Goal: Task Accomplishment & Management: Manage account settings

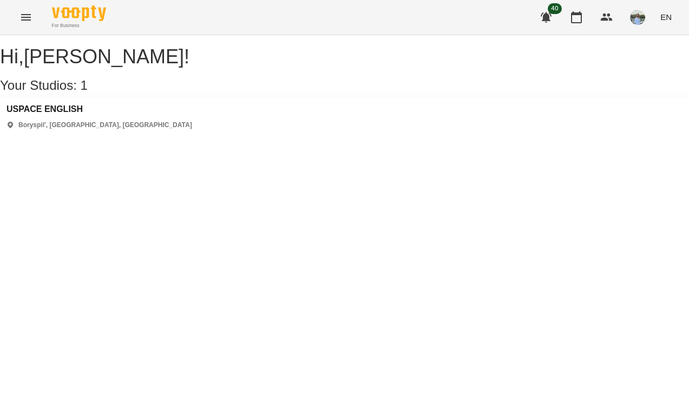
click at [24, 12] on icon "Menu" at bounding box center [25, 17] width 13 height 13
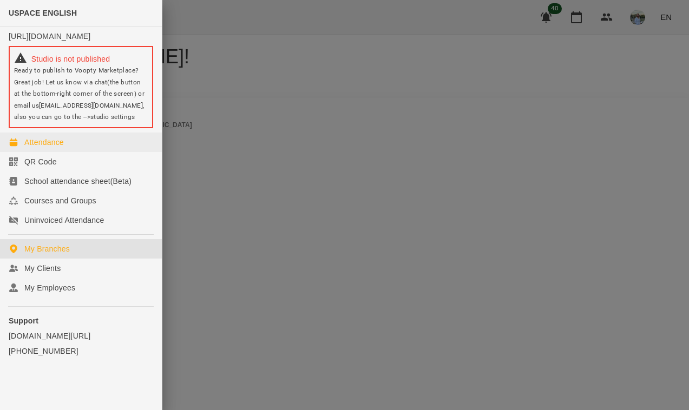
click at [51, 146] on div "Attendance" at bounding box center [44, 142] width 40 height 11
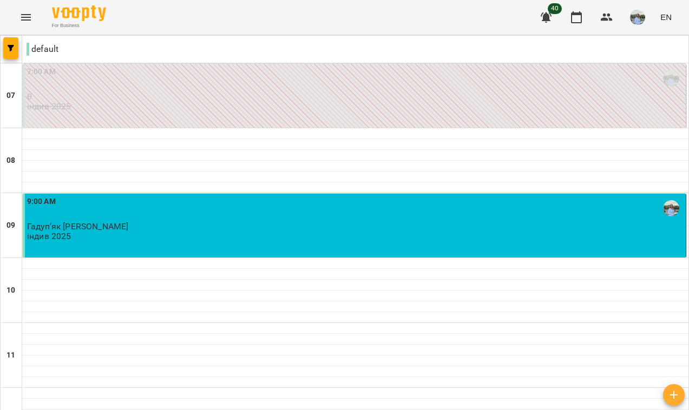
scroll to position [17, 0]
type input "**********"
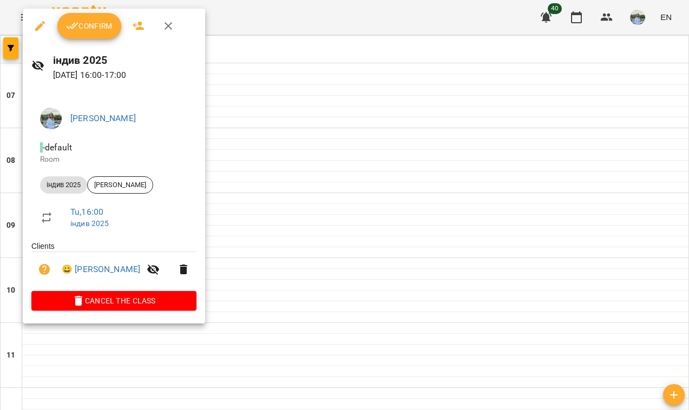
click at [97, 24] on span "Confirm" at bounding box center [89, 25] width 47 height 13
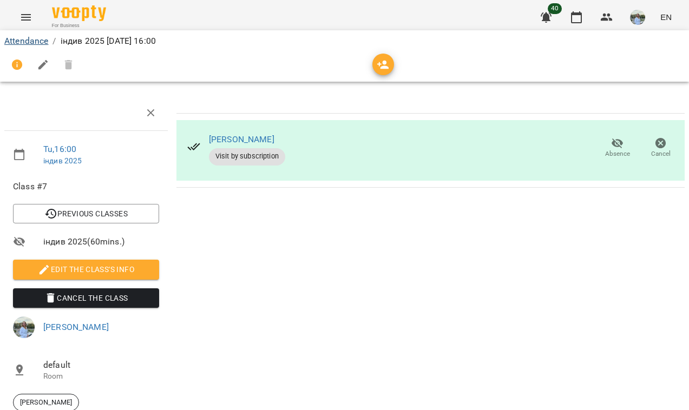
click at [31, 42] on link "Attendance" at bounding box center [26, 41] width 44 height 10
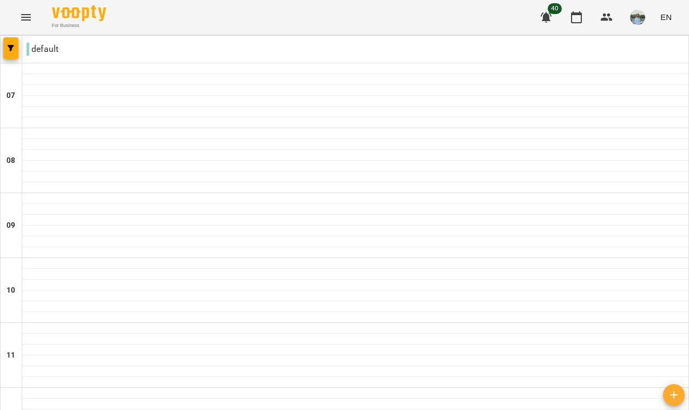
scroll to position [699, 0]
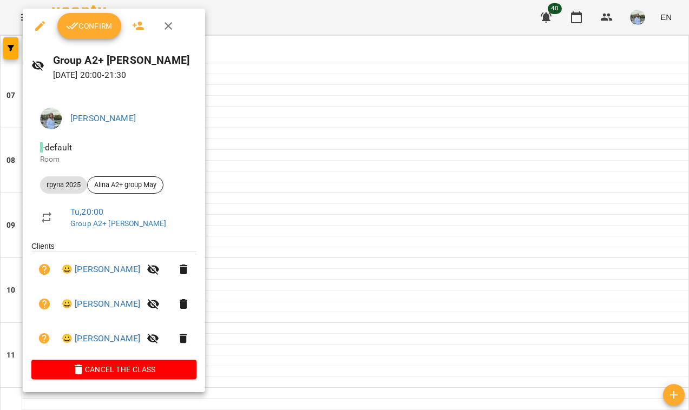
click at [92, 21] on span "Confirm" at bounding box center [89, 25] width 47 height 13
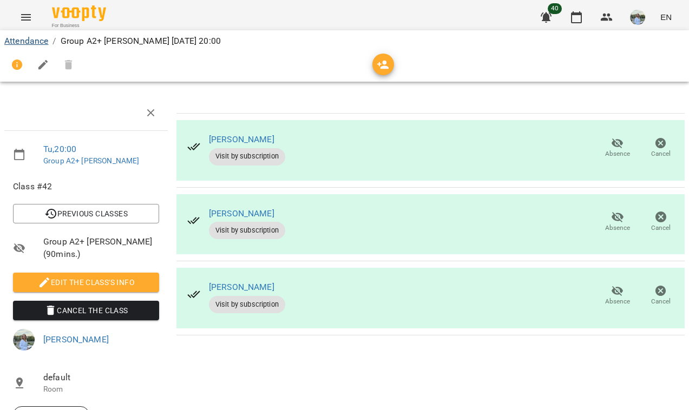
click at [44, 41] on link "Attendance" at bounding box center [26, 41] width 44 height 10
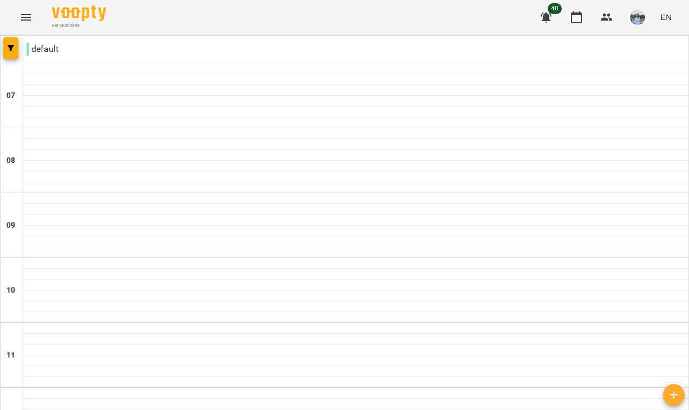
scroll to position [659, 0]
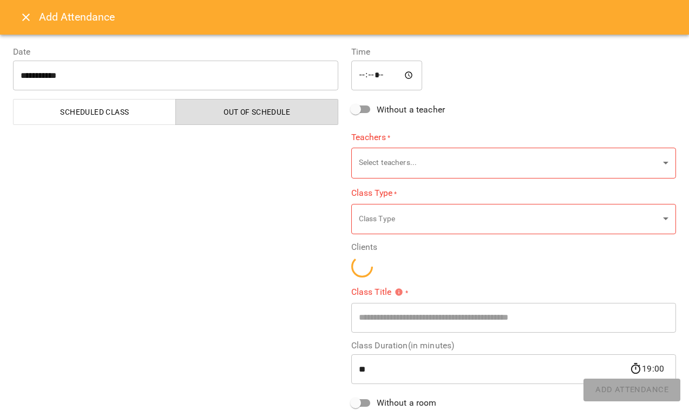
type input "**********"
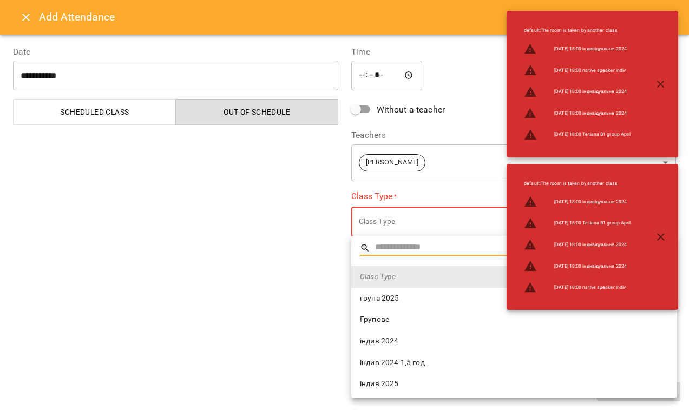
click at [422, 341] on span "індив 2024" at bounding box center [514, 341] width 308 height 11
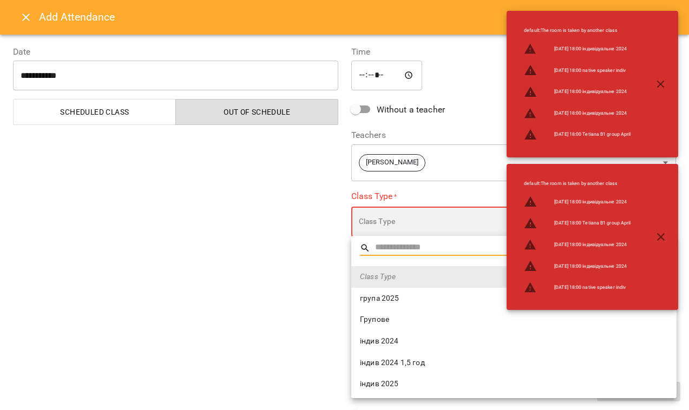
type input "**********"
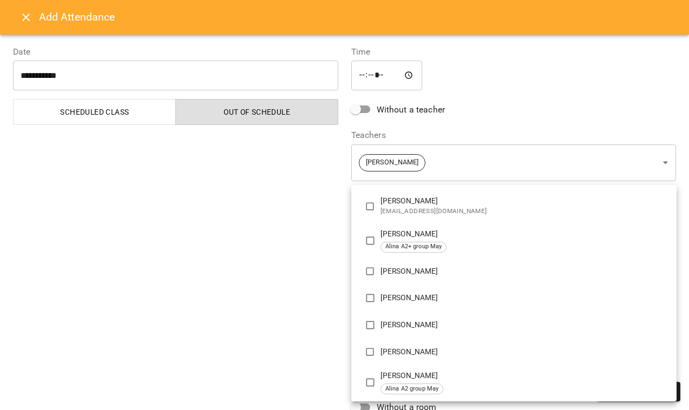
scroll to position [310, 0]
click at [421, 354] on p "[PERSON_NAME]" at bounding box center [523, 352] width 287 height 11
type input "**********"
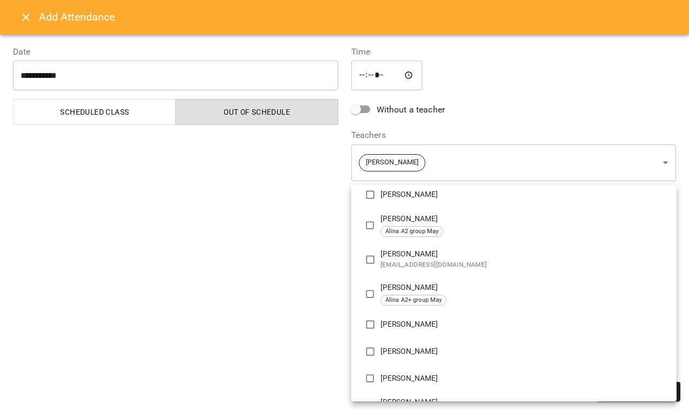
click at [324, 323] on div at bounding box center [344, 205] width 689 height 410
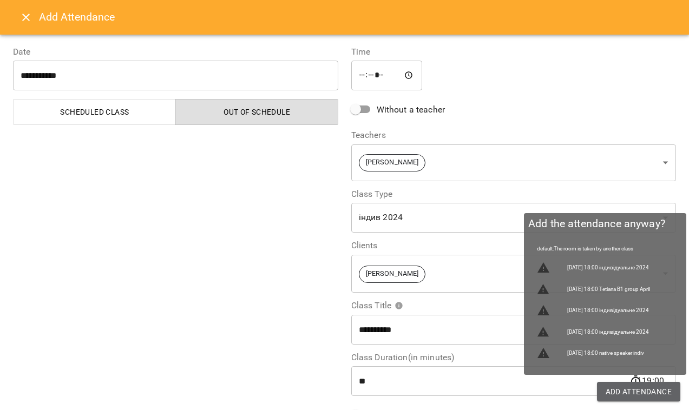
click at [635, 392] on span "Add Attendance" at bounding box center [639, 391] width 67 height 13
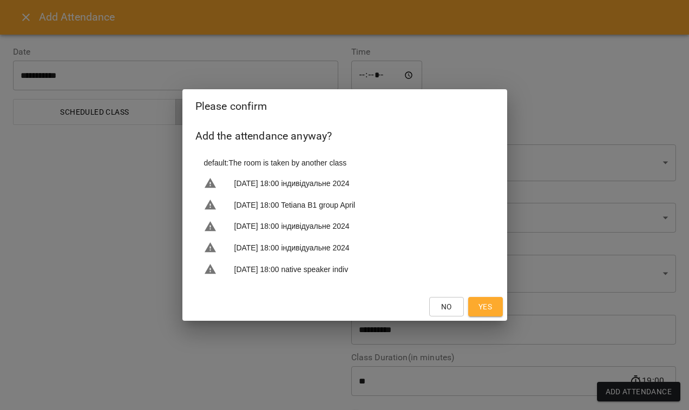
click at [481, 306] on span "Yes" at bounding box center [485, 306] width 14 height 13
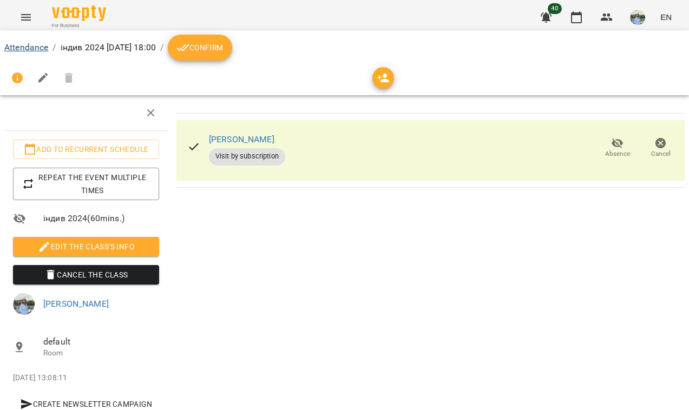
click at [35, 47] on link "Attendance" at bounding box center [26, 47] width 44 height 10
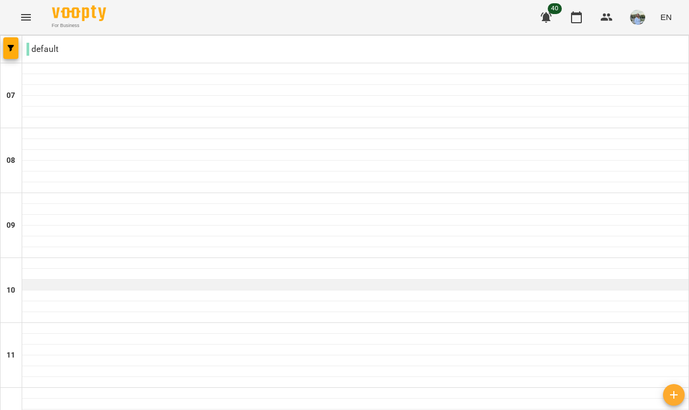
scroll to position [585, 0]
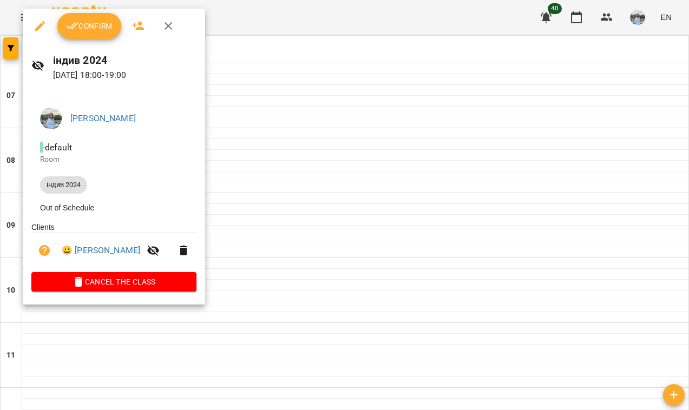
click at [106, 21] on span "Confirm" at bounding box center [89, 25] width 47 height 13
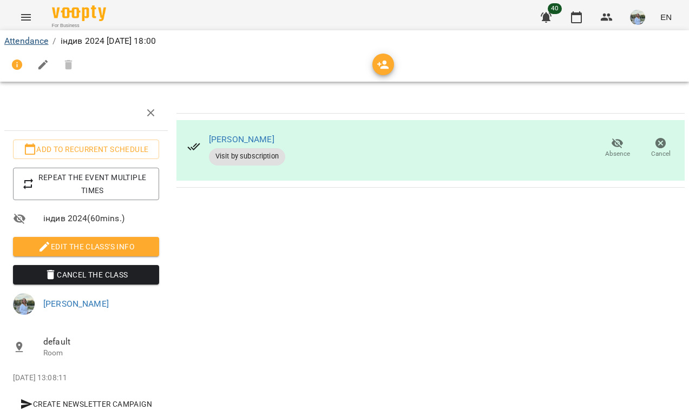
click at [39, 44] on link "Attendance" at bounding box center [26, 41] width 44 height 10
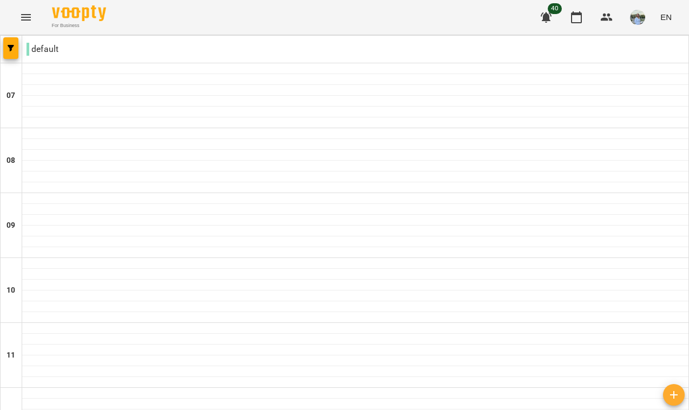
scroll to position [699, 0]
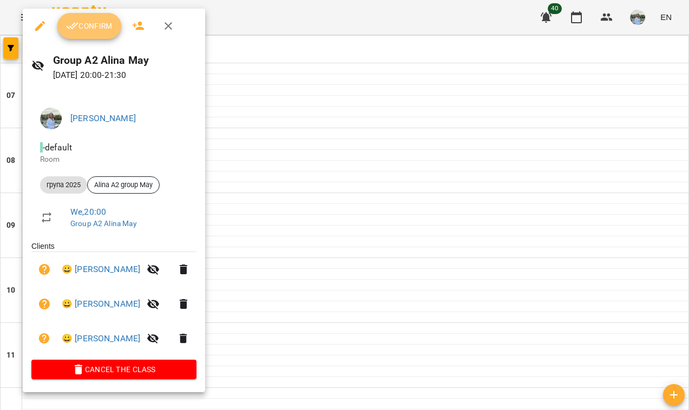
click at [104, 34] on button "Confirm" at bounding box center [89, 26] width 64 height 26
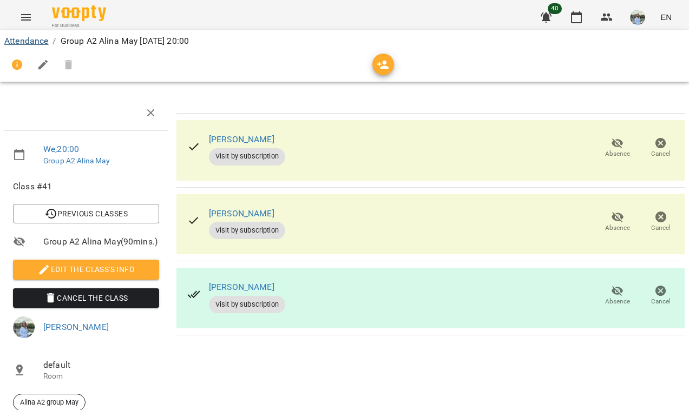
click at [35, 38] on link "Attendance" at bounding box center [26, 41] width 44 height 10
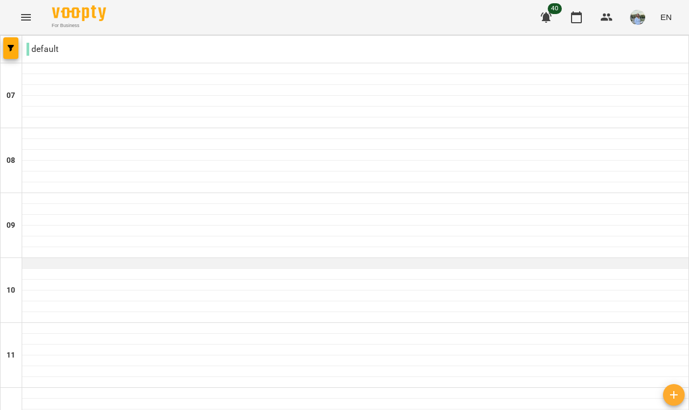
scroll to position [654, 0]
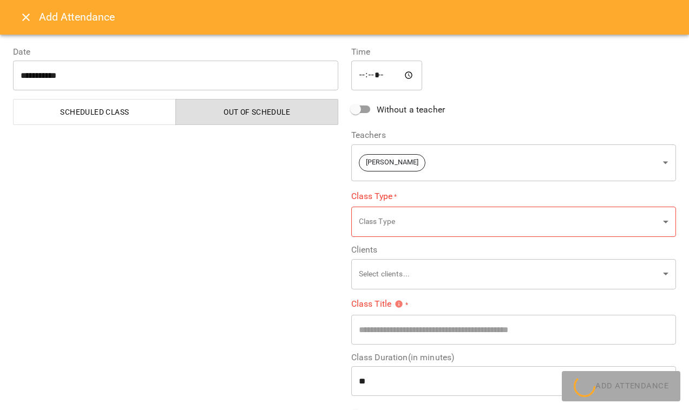
type input "**********"
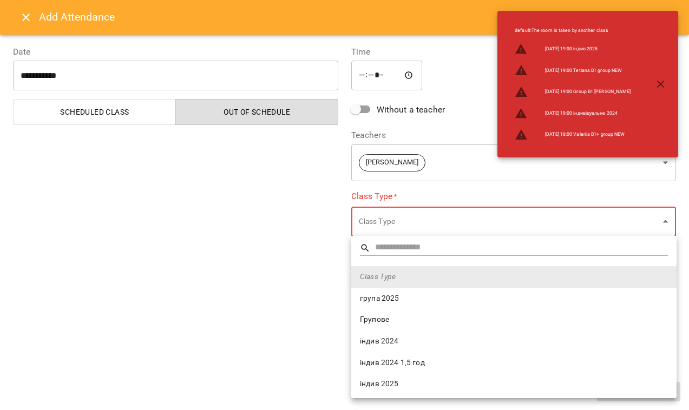
click at [418, 341] on span "індив 2024" at bounding box center [514, 341] width 308 height 11
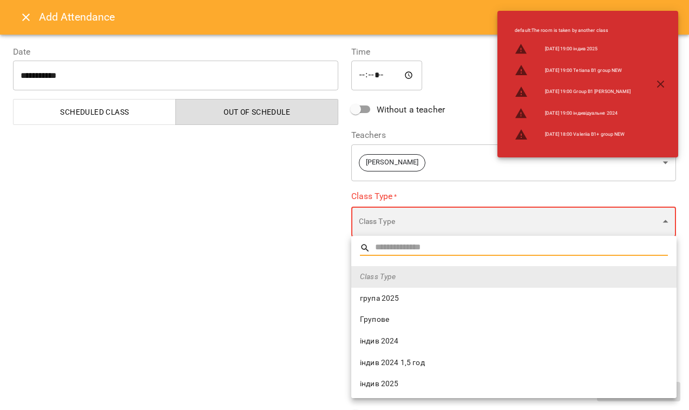
type input "**********"
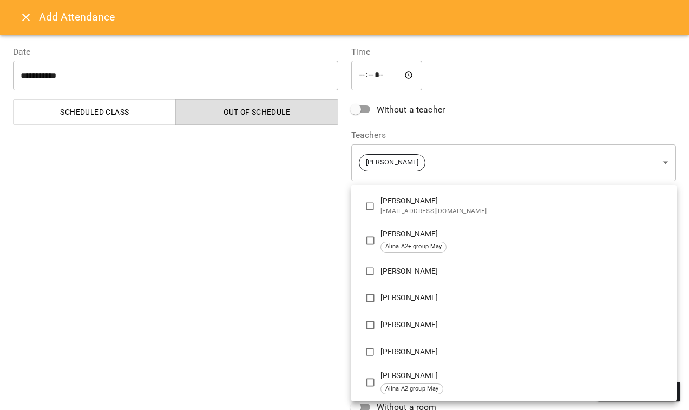
scroll to position [310, 0]
click at [412, 349] on p "[PERSON_NAME]" at bounding box center [523, 352] width 287 height 11
type input "**********"
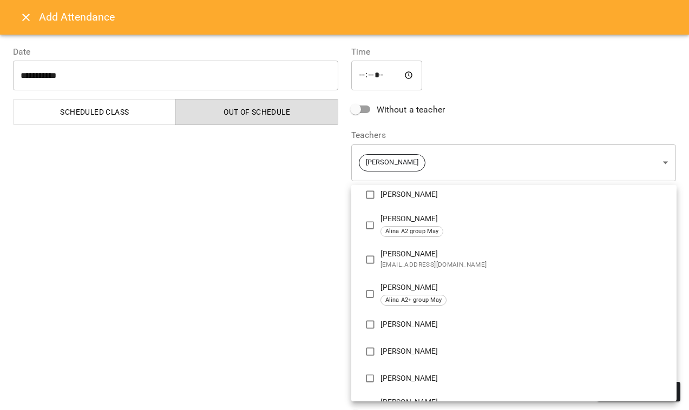
click at [308, 351] on div at bounding box center [344, 205] width 689 height 410
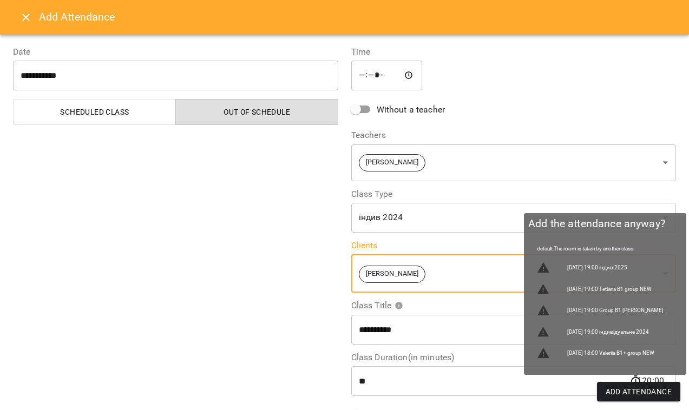
click at [638, 390] on span "Add Attendance" at bounding box center [639, 391] width 67 height 13
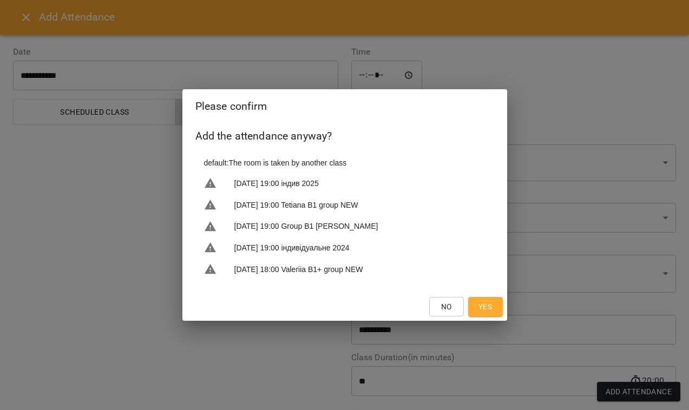
click at [487, 298] on button "Yes" at bounding box center [485, 306] width 35 height 19
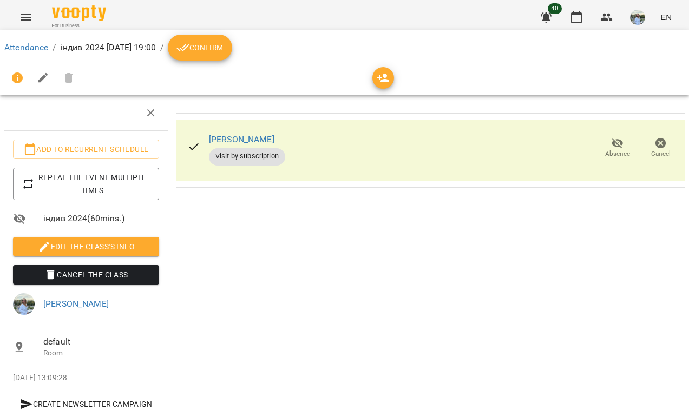
click at [229, 54] on button "Confirm" at bounding box center [200, 48] width 64 height 26
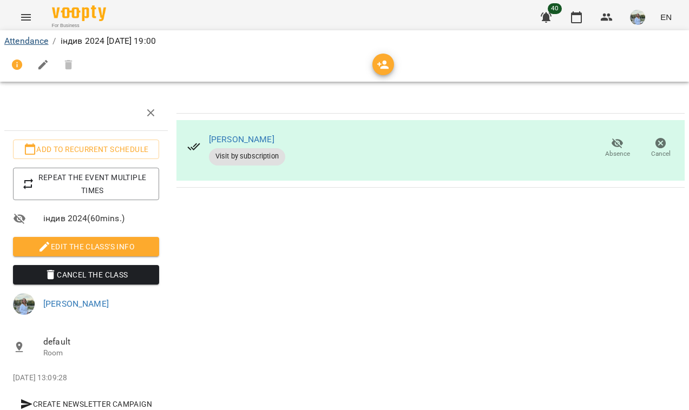
click at [23, 45] on link "Attendance" at bounding box center [26, 41] width 44 height 10
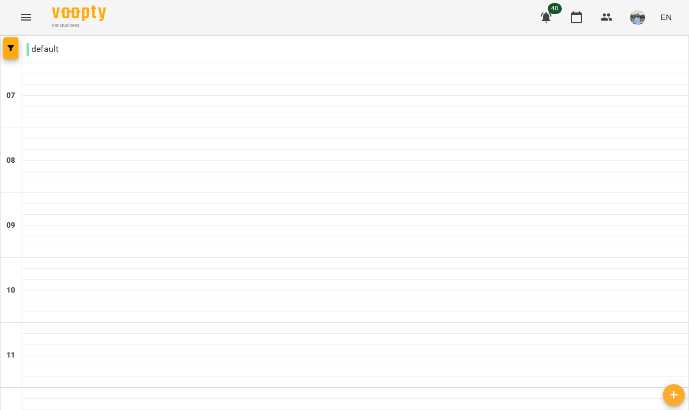
scroll to position [699, 0]
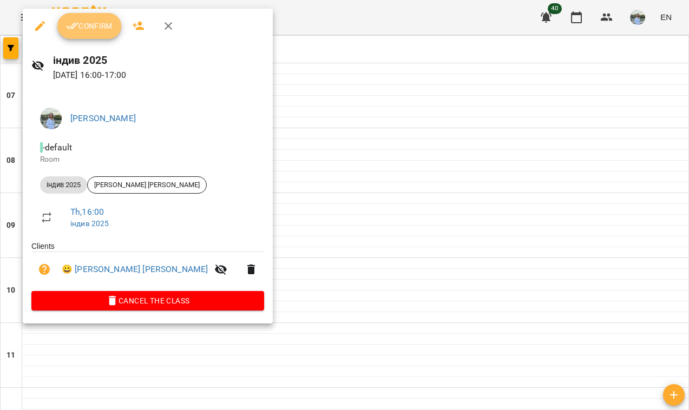
click at [108, 32] on span "Confirm" at bounding box center [89, 25] width 47 height 13
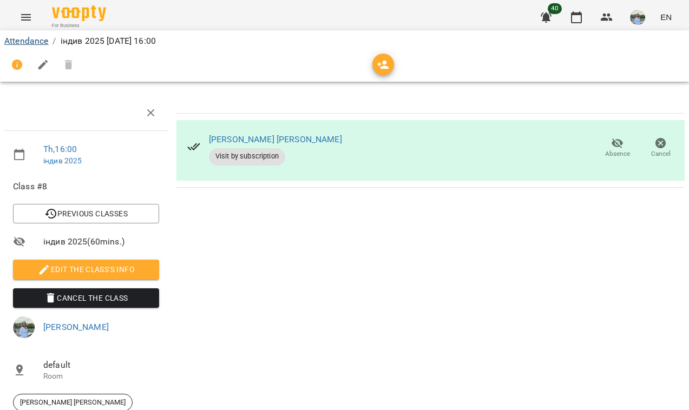
click at [43, 42] on link "Attendance" at bounding box center [26, 41] width 44 height 10
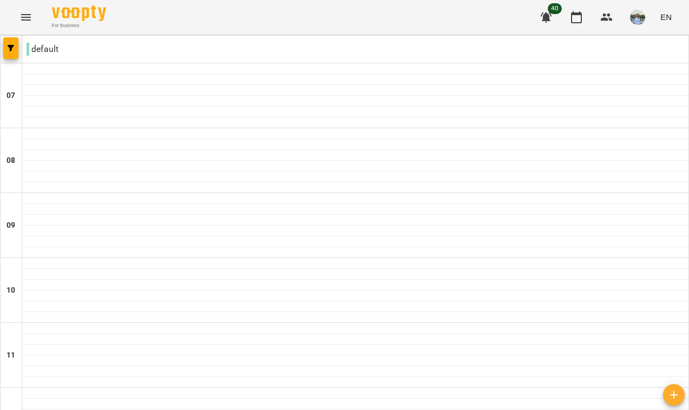
scroll to position [453, 0]
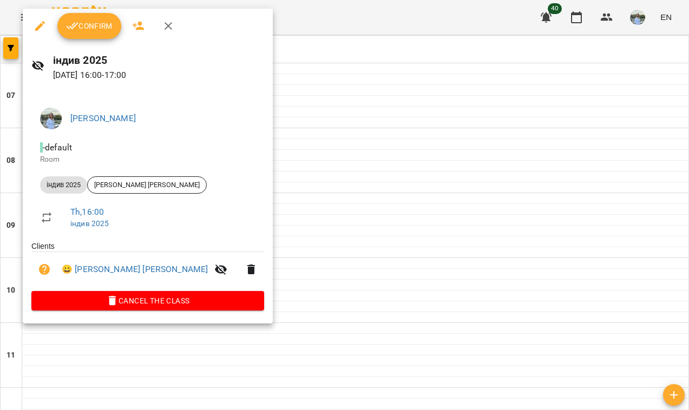
click at [102, 21] on span "Confirm" at bounding box center [89, 25] width 47 height 13
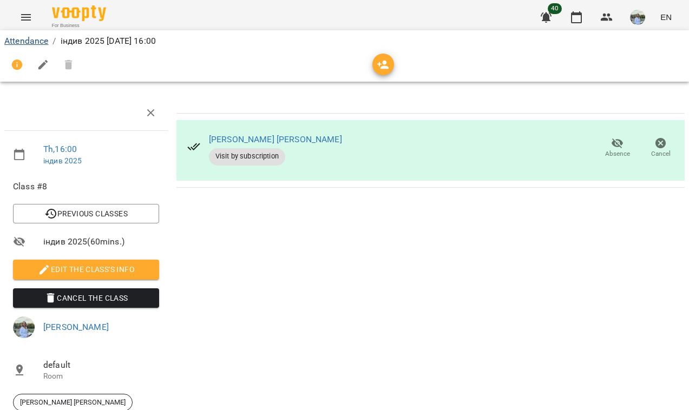
click at [40, 41] on link "Attendance" at bounding box center [26, 41] width 44 height 10
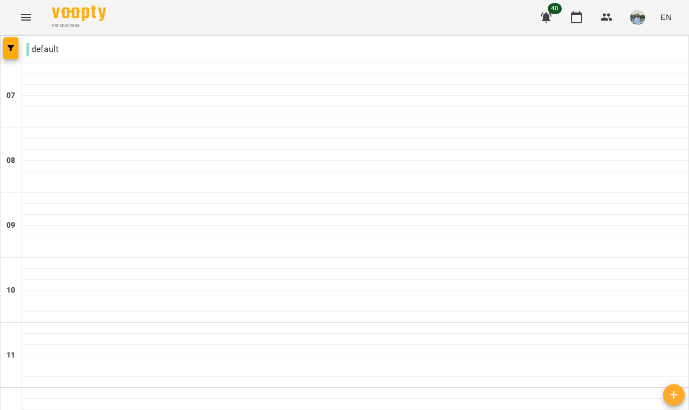
scroll to position [699, 0]
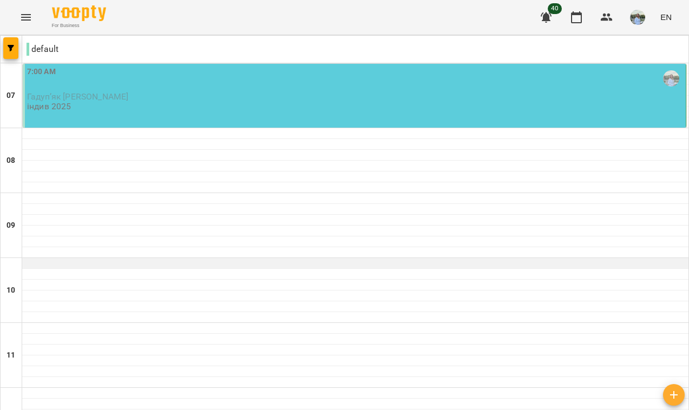
scroll to position [561, 0]
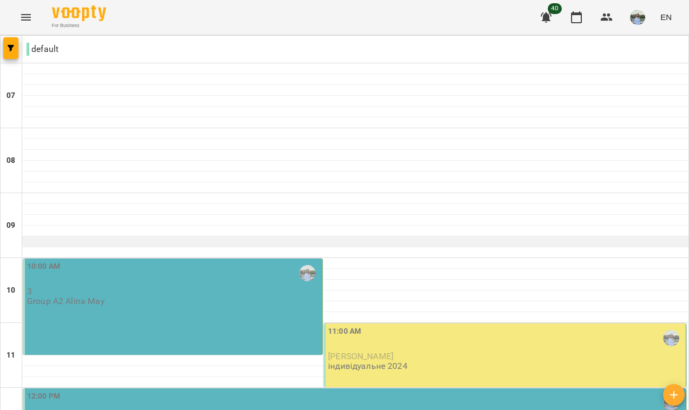
scroll to position [61, 0]
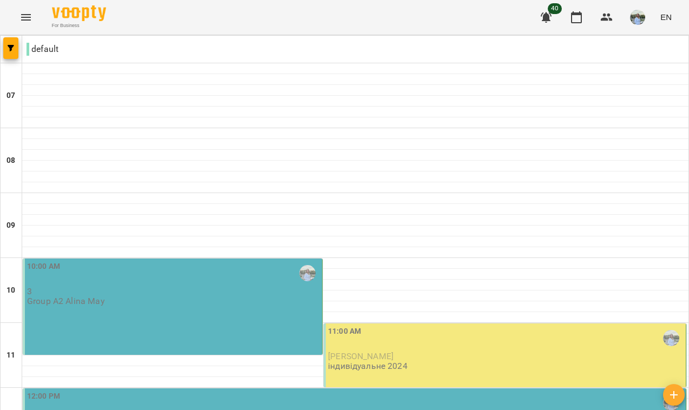
click at [223, 261] on div "10:00 AM" at bounding box center [173, 273] width 293 height 25
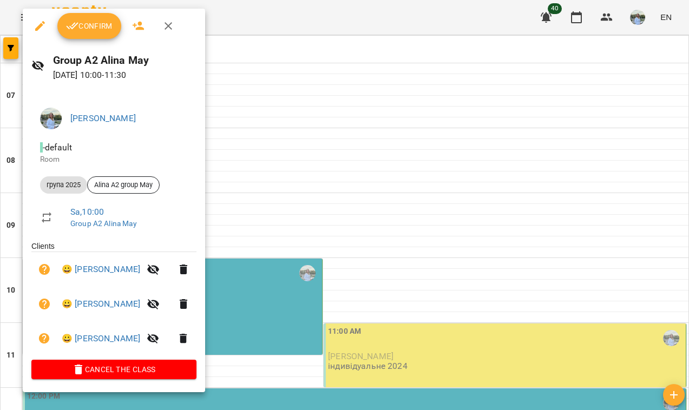
click at [114, 34] on button "Confirm" at bounding box center [89, 26] width 64 height 26
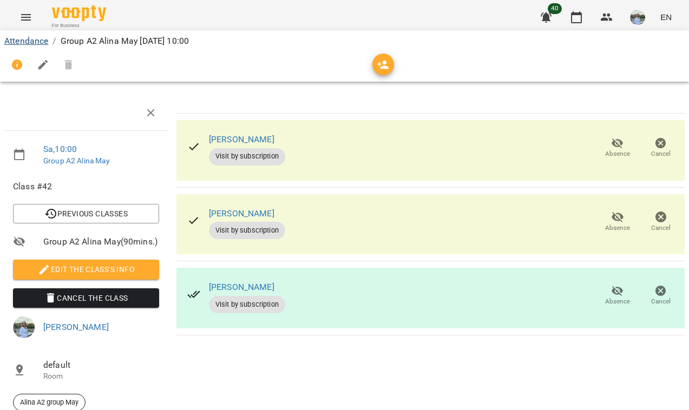
click at [28, 41] on link "Attendance" at bounding box center [26, 41] width 44 height 10
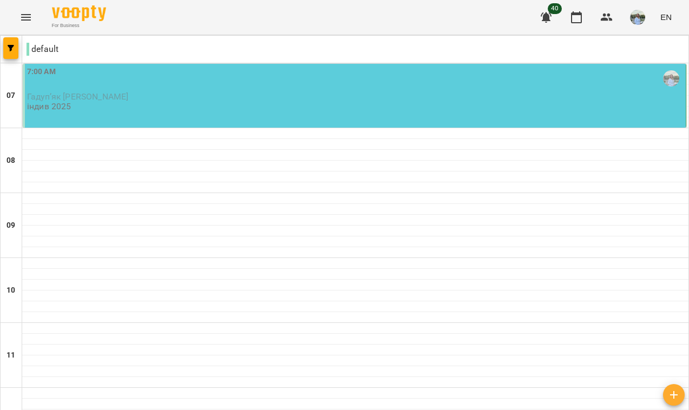
scroll to position [307, 0]
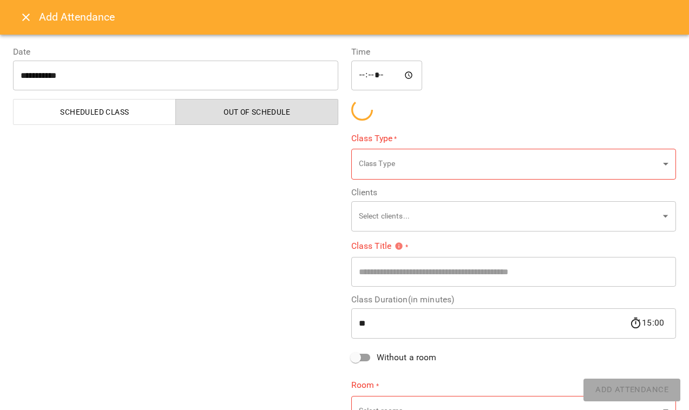
type input "**********"
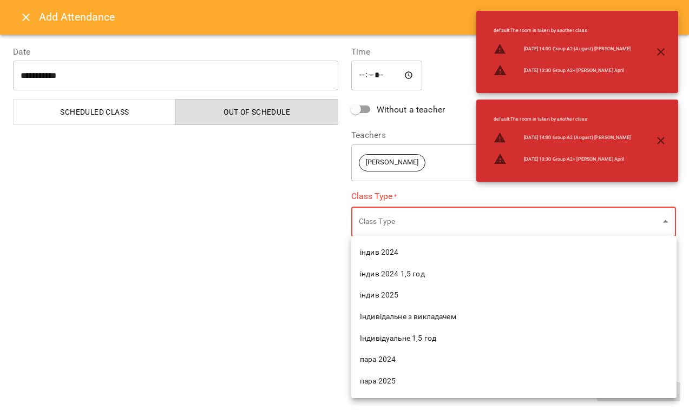
scroll to position [90, 0]
click at [393, 295] on span "індив 2025" at bounding box center [514, 294] width 308 height 11
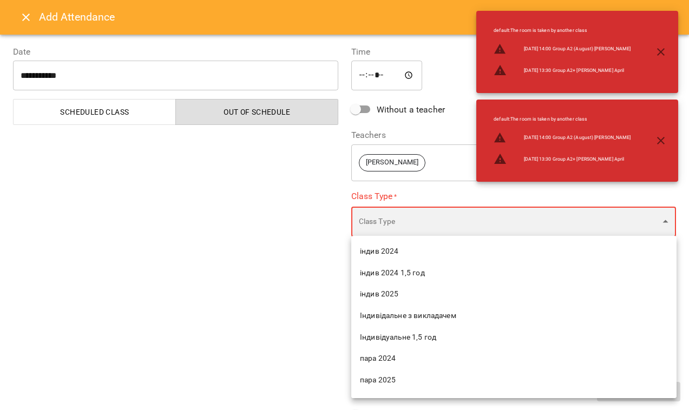
type input "**********"
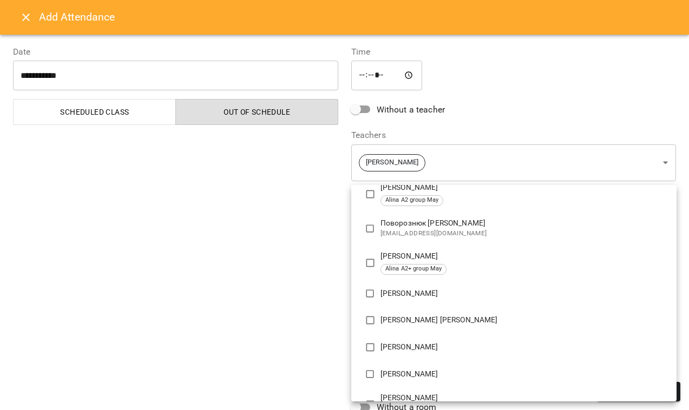
scroll to position [291, 0]
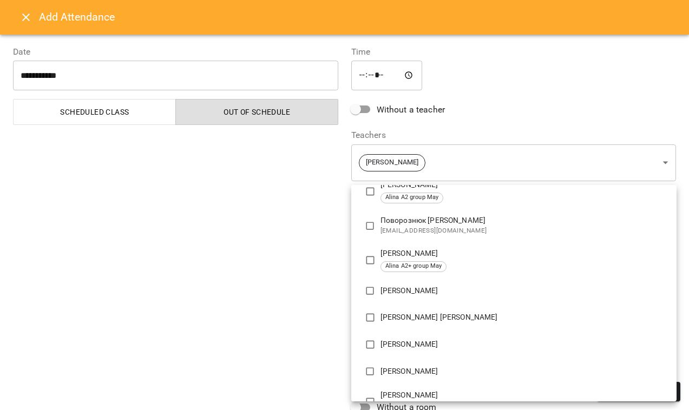
type input "**********"
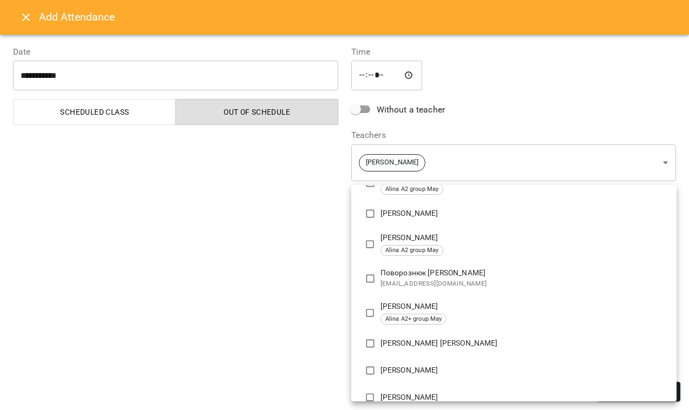
click at [333, 299] on div at bounding box center [344, 205] width 689 height 410
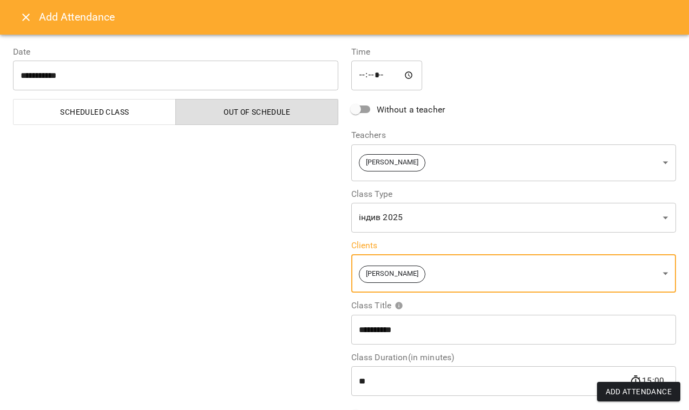
click at [621, 384] on button "Add Attendance" at bounding box center [639, 391] width 84 height 19
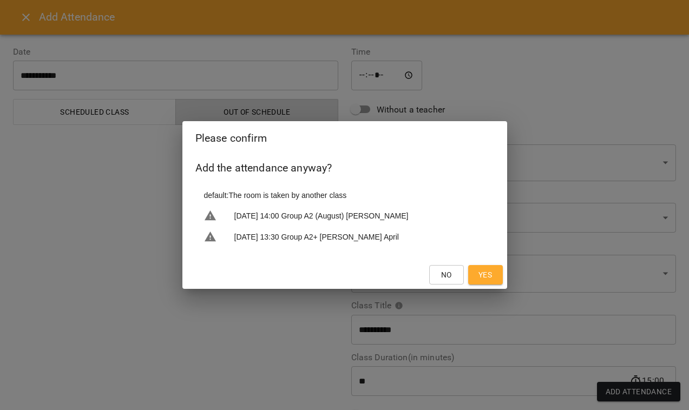
click at [487, 274] on span "Yes" at bounding box center [485, 274] width 14 height 13
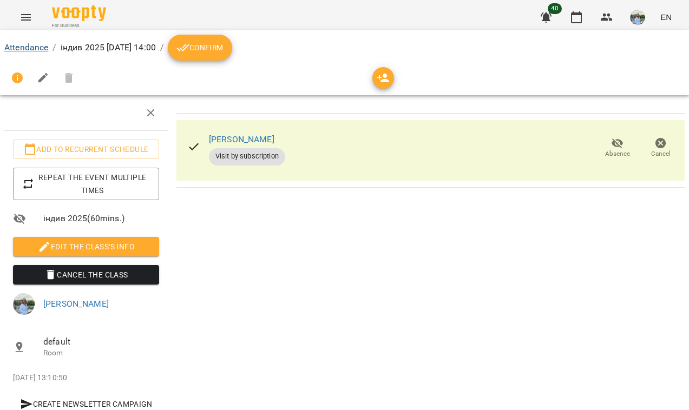
click at [36, 47] on link "Attendance" at bounding box center [26, 47] width 44 height 10
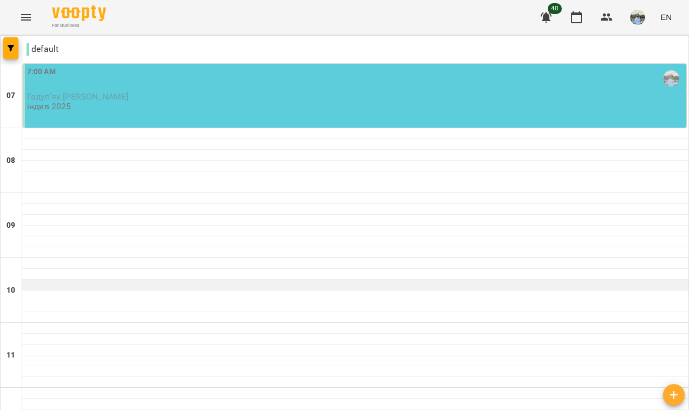
scroll to position [292, 0]
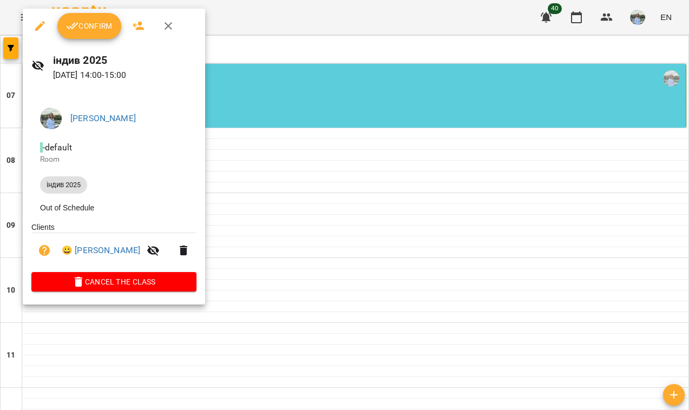
click at [81, 24] on span "Confirm" at bounding box center [89, 25] width 47 height 13
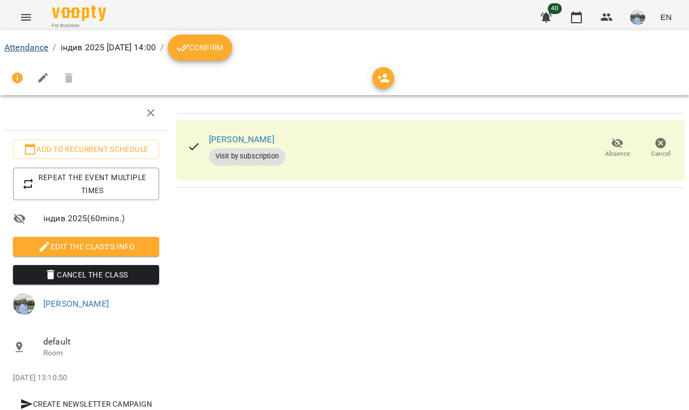
click at [31, 45] on link "Attendance" at bounding box center [26, 47] width 44 height 10
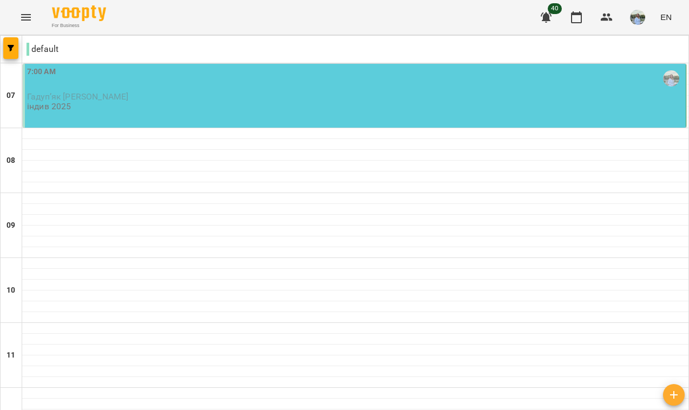
click at [226, 78] on div "7:00 AM" at bounding box center [355, 78] width 656 height 25
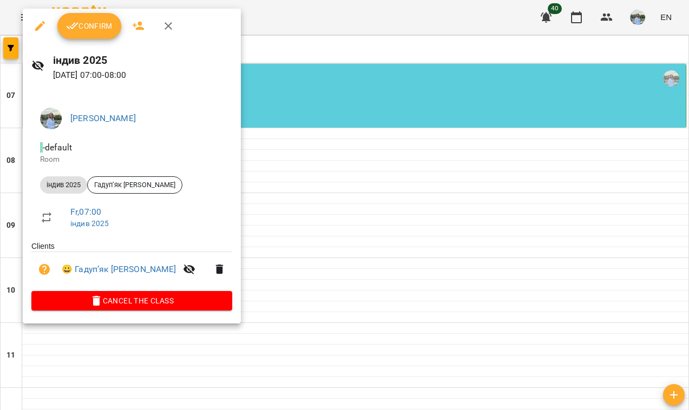
click at [106, 29] on span "Confirm" at bounding box center [89, 25] width 47 height 13
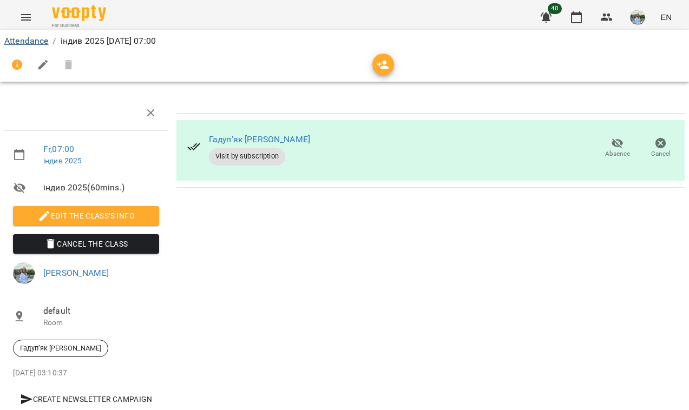
click at [28, 40] on link "Attendance" at bounding box center [26, 41] width 44 height 10
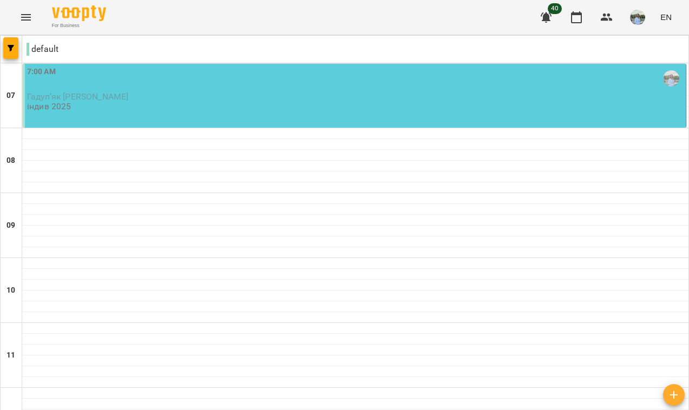
click at [236, 116] on div "7:00 AM Гадупʼяк Анастасія індив 2025" at bounding box center [355, 96] width 664 height 64
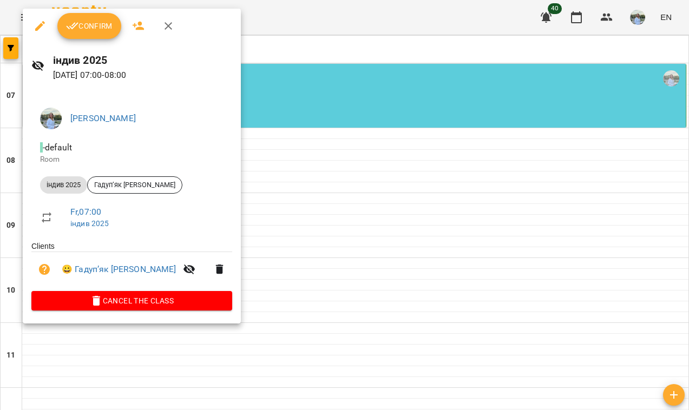
click at [74, 25] on icon "button" at bounding box center [72, 25] width 13 height 13
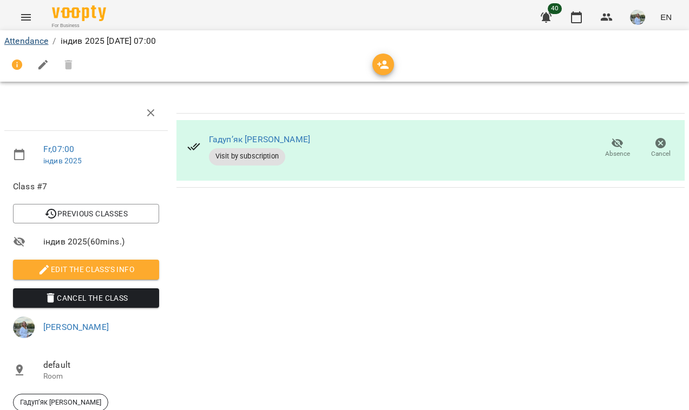
click at [44, 42] on link "Attendance" at bounding box center [26, 41] width 44 height 10
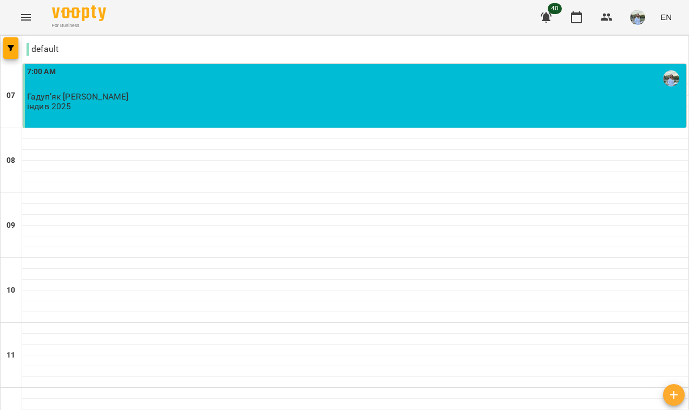
scroll to position [699, 0]
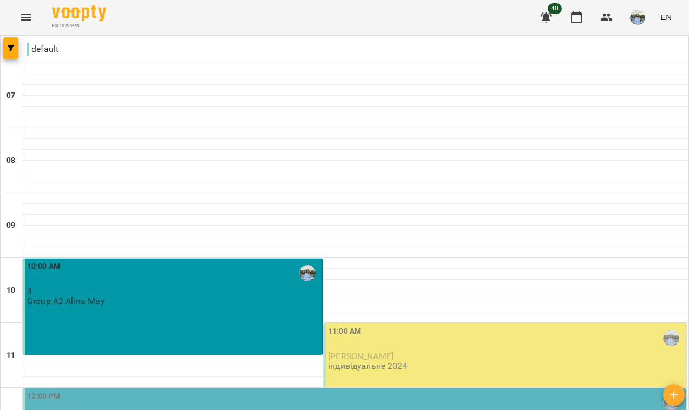
scroll to position [193, 0]
click at [208, 391] on div "12:00 PM 3 Group A2+ Alina May" at bounding box center [355, 414] width 656 height 46
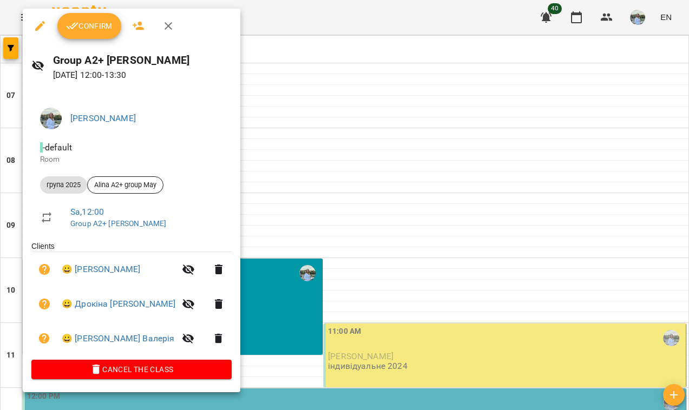
click at [98, 37] on button "Confirm" at bounding box center [89, 26] width 64 height 26
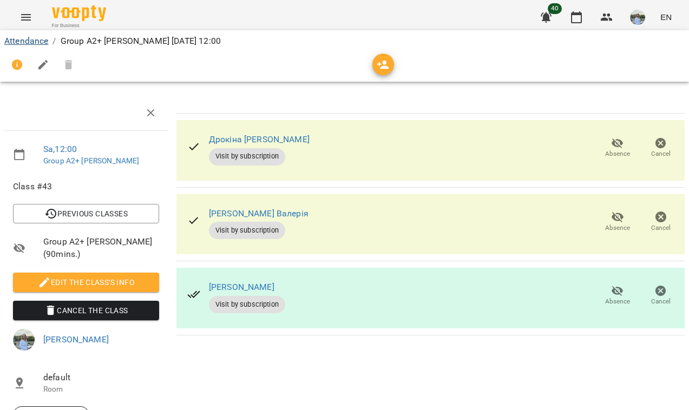
click at [40, 40] on link "Attendance" at bounding box center [26, 41] width 44 height 10
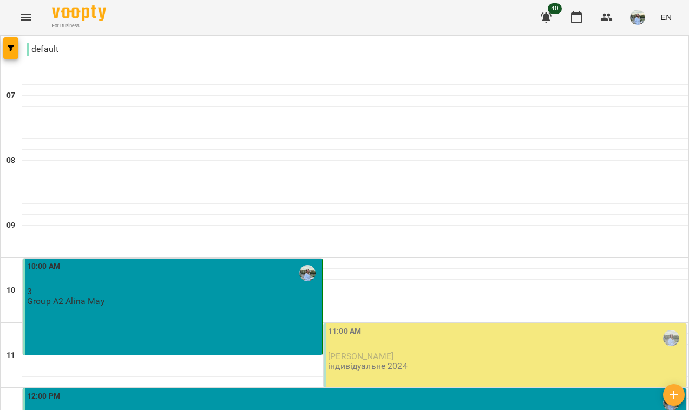
scroll to position [536, 0]
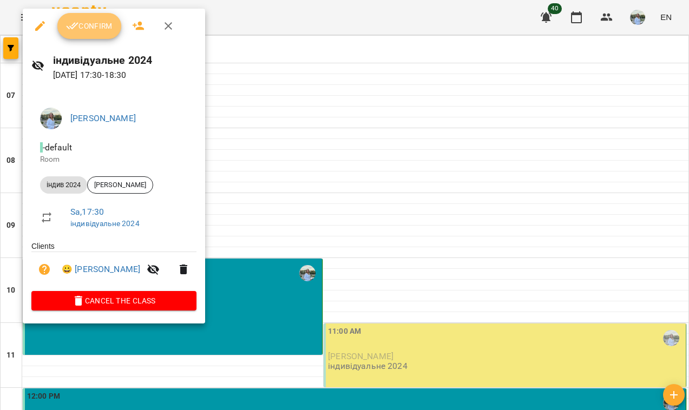
click at [87, 26] on span "Confirm" at bounding box center [89, 25] width 47 height 13
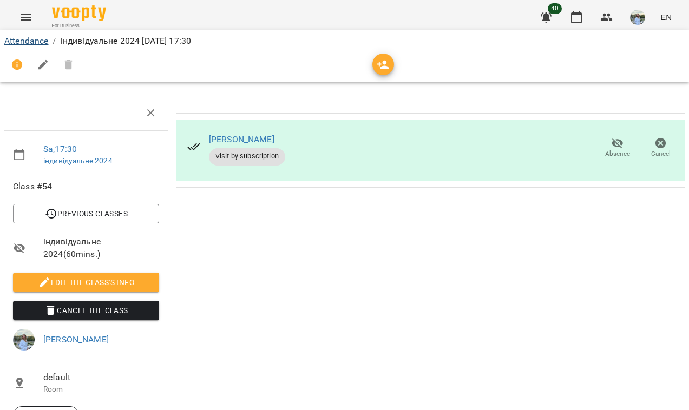
click at [45, 43] on link "Attendance" at bounding box center [26, 41] width 44 height 10
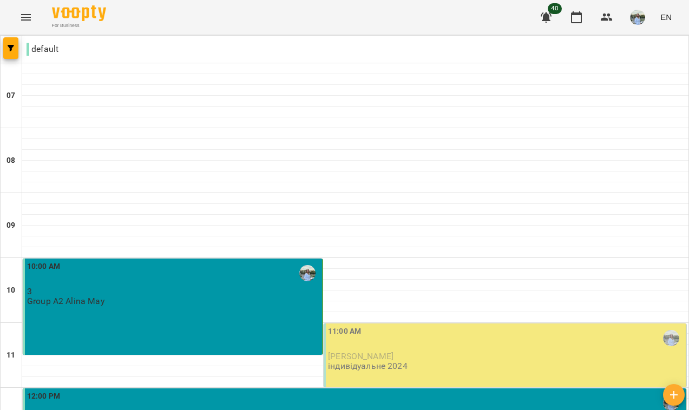
scroll to position [592, 0]
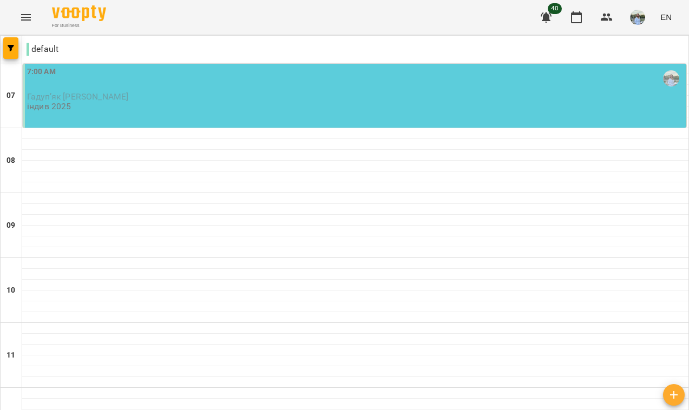
click at [260, 102] on div "7:00 AM Гадупʼяк Анастасія індив 2025" at bounding box center [355, 89] width 656 height 46
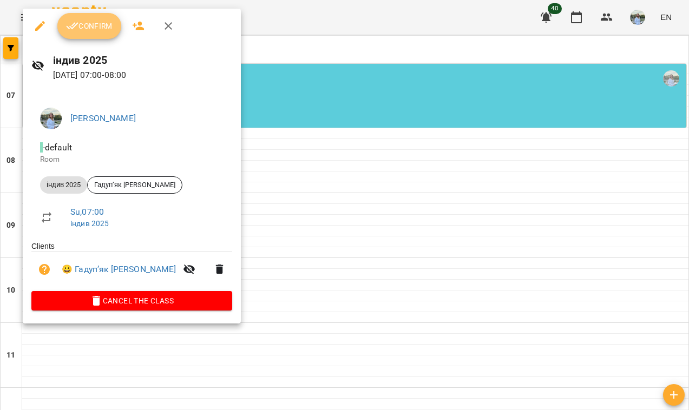
click at [104, 33] on button "Confirm" at bounding box center [89, 26] width 64 height 26
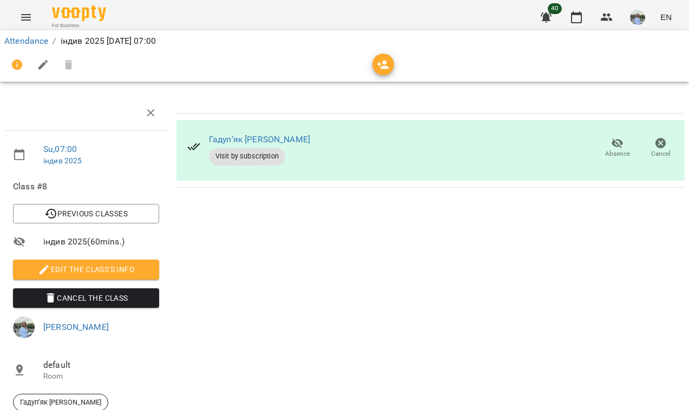
click at [40, 46] on li "Attendance" at bounding box center [26, 41] width 44 height 13
click at [40, 43] on link "Attendance" at bounding box center [26, 41] width 44 height 10
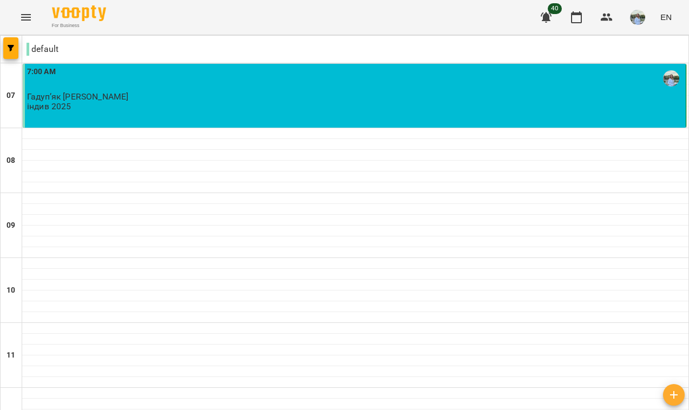
scroll to position [699, 0]
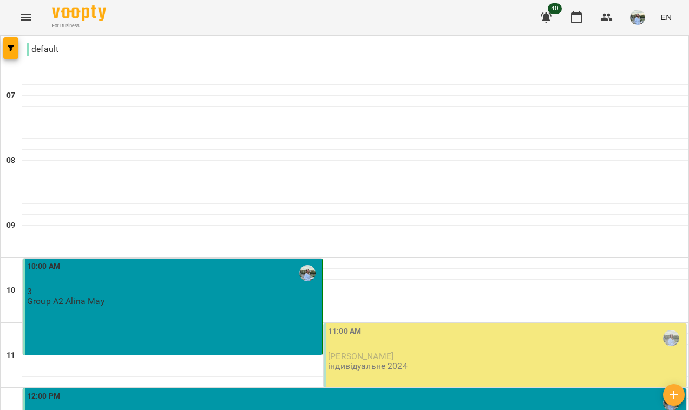
scroll to position [520, 0]
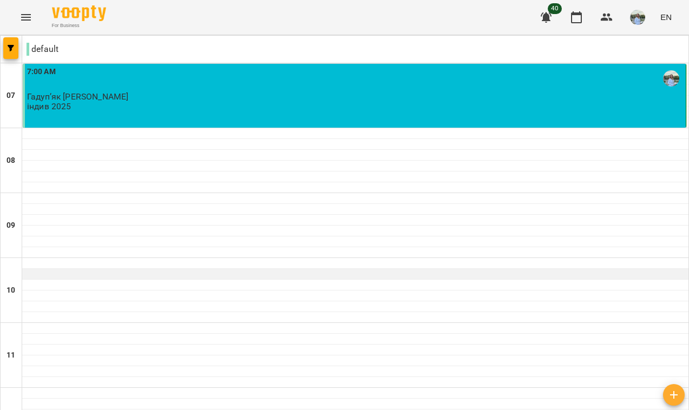
scroll to position [567, 0]
